Goal: Find contact information: Find contact information

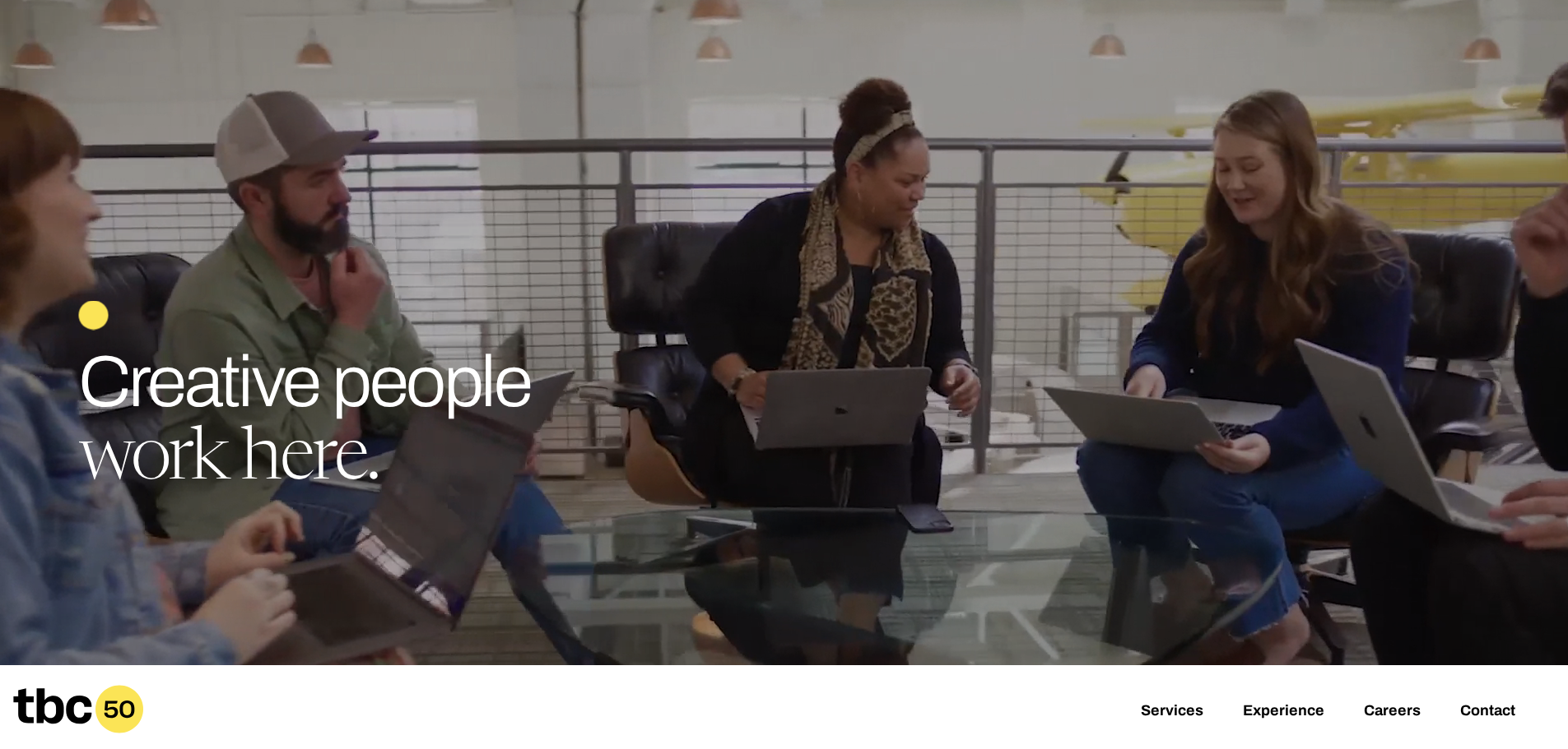
scroll to position [329, 0]
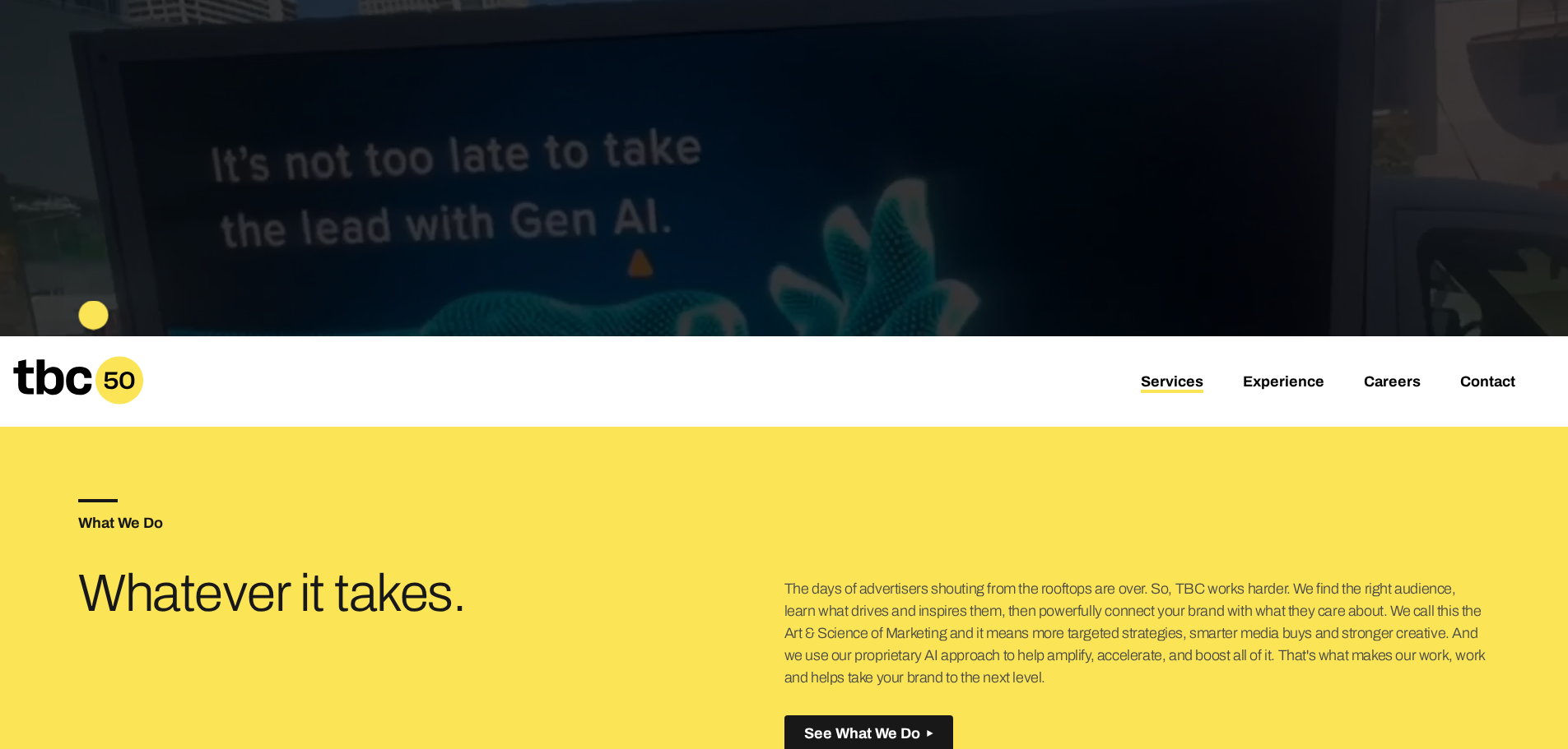
click at [1192, 385] on link "Services" at bounding box center [1172, 383] width 62 height 19
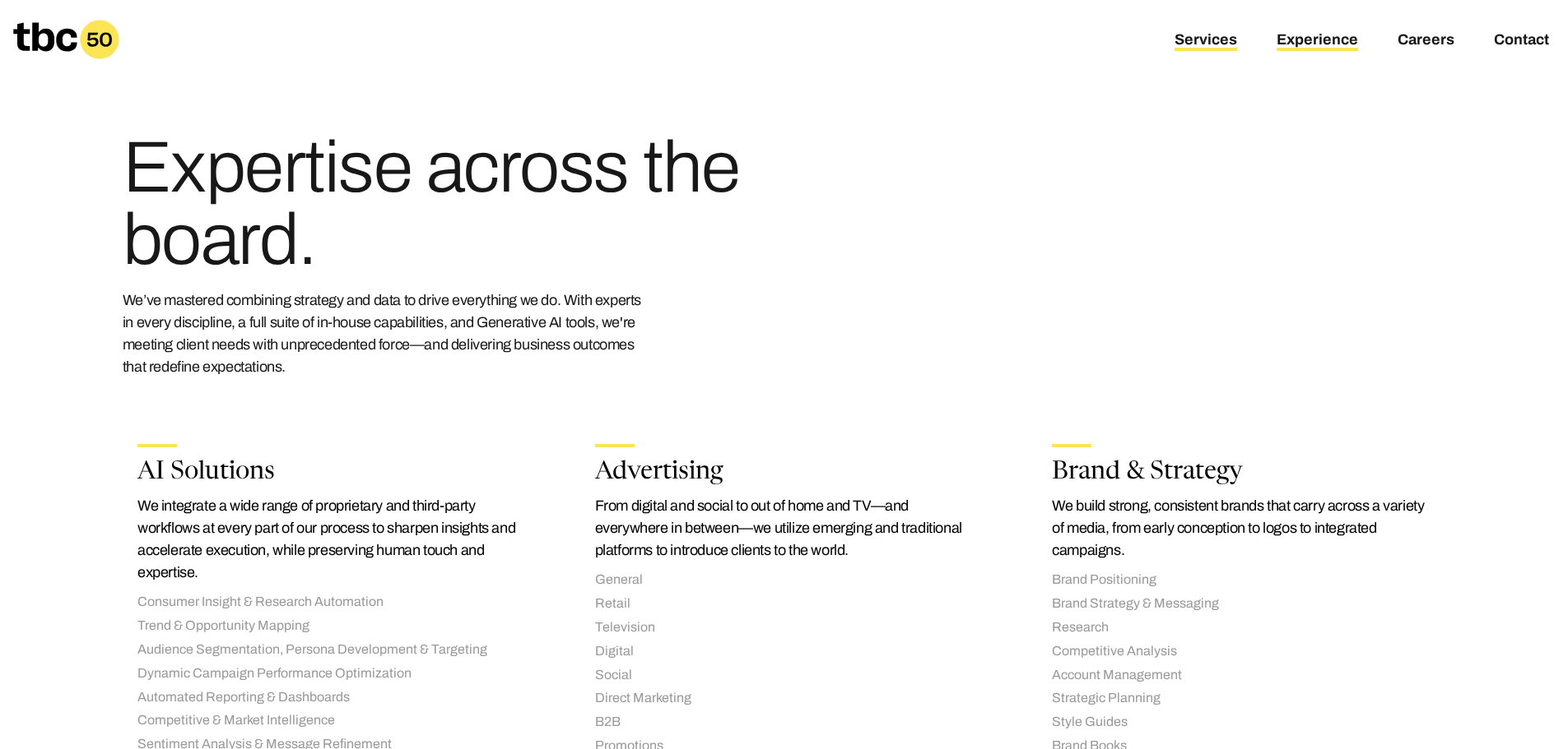
click at [1308, 35] on link "Experience" at bounding box center [1318, 41] width 82 height 19
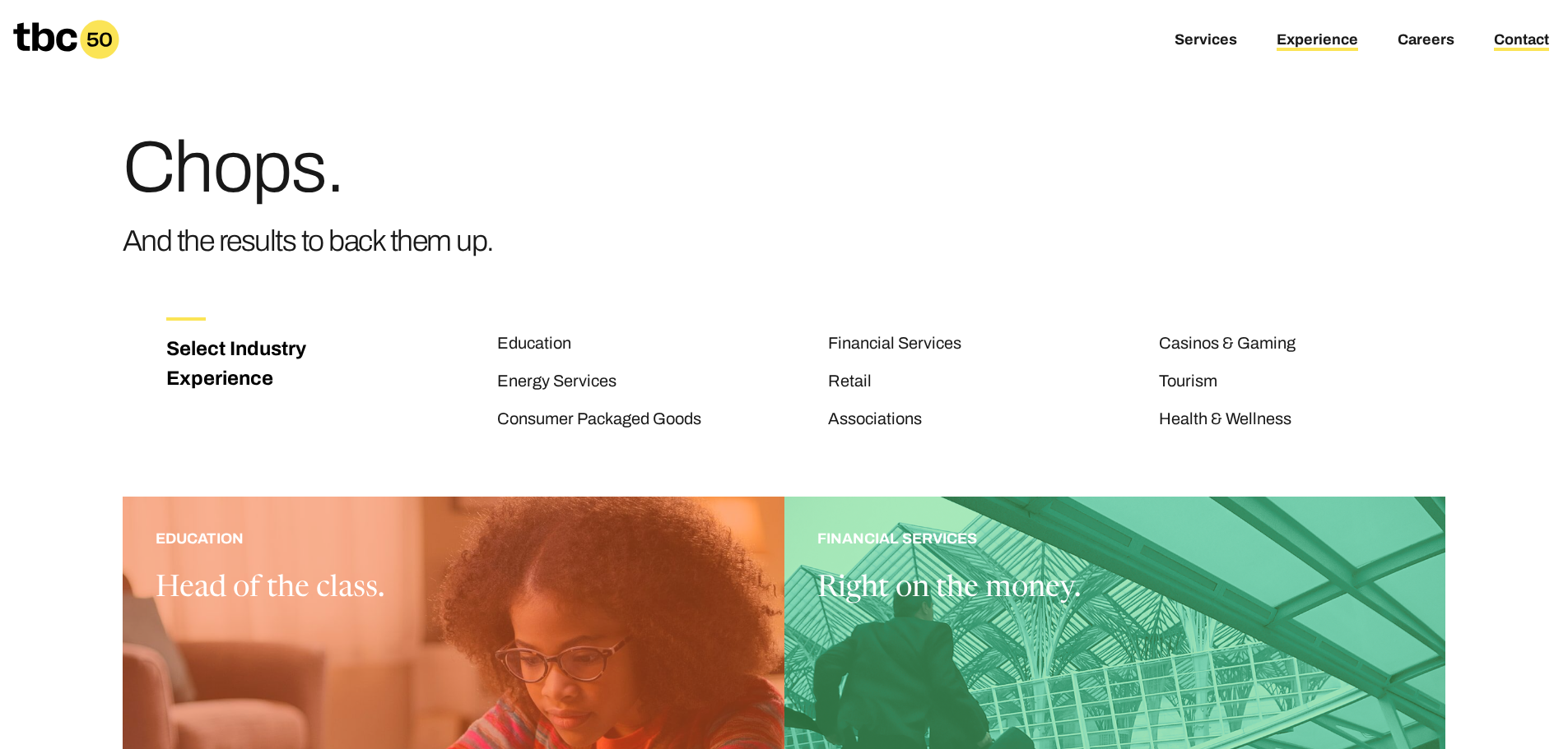
click at [1518, 41] on link "Contact" at bounding box center [1521, 41] width 55 height 19
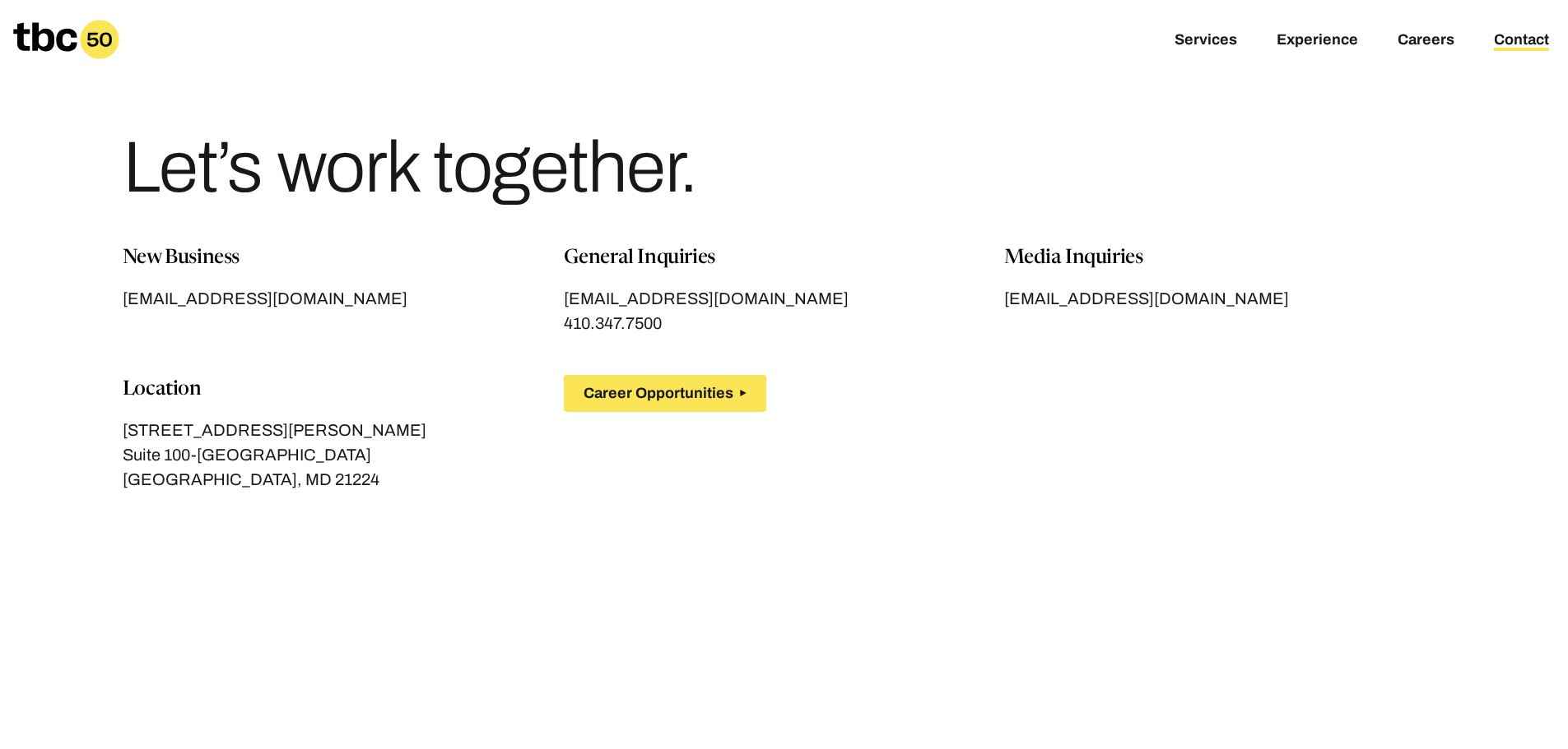
click at [1133, 395] on div "Career Opportunities" at bounding box center [894, 394] width 662 height 37
